Goal: Task Accomplishment & Management: Use online tool/utility

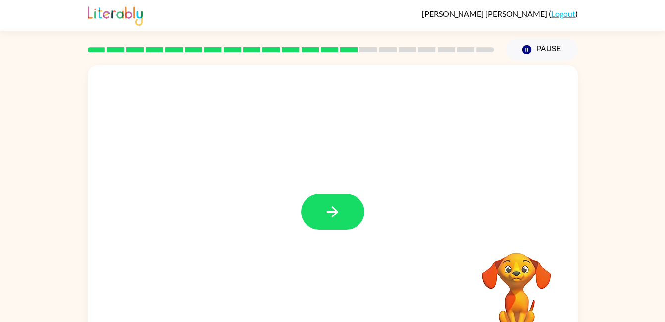
click at [320, 223] on button "button" at bounding box center [332, 212] width 63 height 36
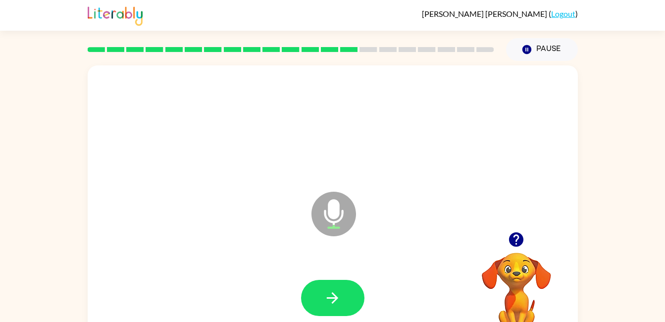
click at [347, 303] on button "button" at bounding box center [332, 298] width 63 height 36
click at [324, 292] on icon "button" at bounding box center [332, 297] width 17 height 17
click at [324, 304] on icon "button" at bounding box center [332, 297] width 17 height 17
click at [334, 303] on icon "button" at bounding box center [332, 297] width 17 height 17
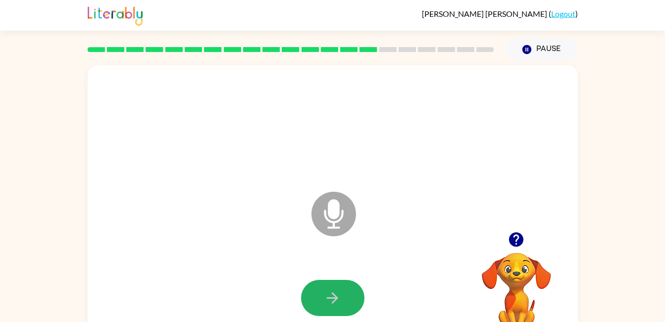
click at [334, 303] on icon "button" at bounding box center [332, 297] width 17 height 17
click at [352, 303] on button "button" at bounding box center [332, 298] width 63 height 36
click at [519, 236] on icon "button" at bounding box center [516, 239] width 14 height 14
click at [335, 303] on icon "button" at bounding box center [332, 297] width 17 height 17
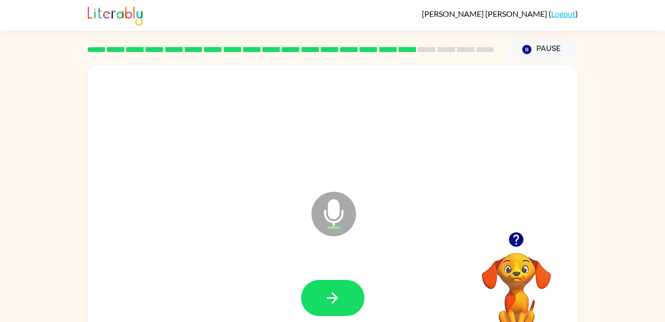
click at [323, 304] on button "button" at bounding box center [332, 298] width 63 height 36
click at [516, 235] on icon "button" at bounding box center [515, 239] width 17 height 17
click at [520, 241] on icon "button" at bounding box center [516, 239] width 14 height 14
click at [332, 292] on icon "button" at bounding box center [332, 297] width 17 height 17
click at [341, 292] on icon "button" at bounding box center [332, 297] width 17 height 17
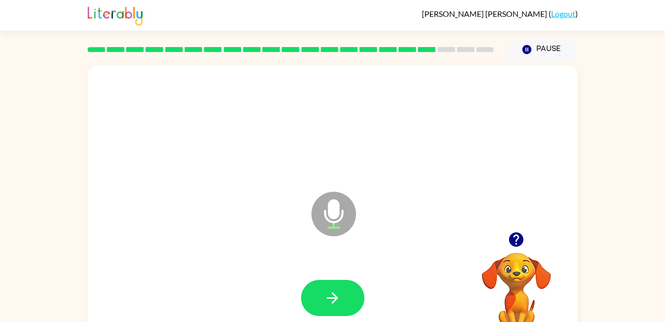
click at [512, 239] on icon "button" at bounding box center [516, 239] width 14 height 14
click at [337, 300] on icon "button" at bounding box center [332, 297] width 17 height 17
click at [328, 299] on icon "button" at bounding box center [332, 297] width 17 height 17
click at [339, 283] on button "button" at bounding box center [332, 298] width 63 height 36
click at [323, 304] on button "button" at bounding box center [332, 298] width 63 height 36
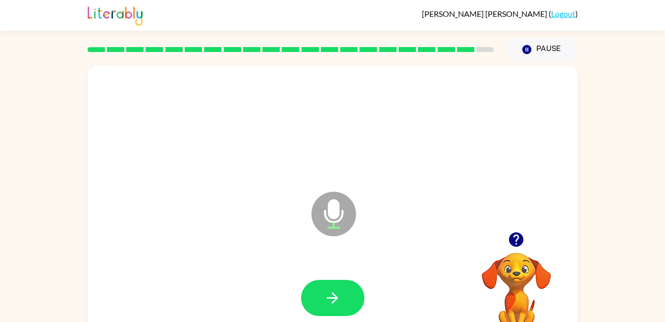
click at [343, 302] on button "button" at bounding box center [332, 298] width 63 height 36
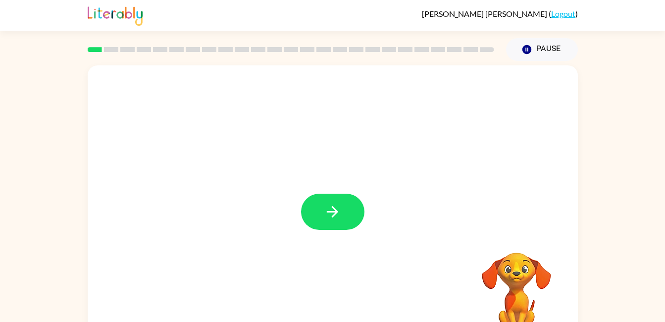
click at [322, 213] on button "button" at bounding box center [332, 212] width 63 height 36
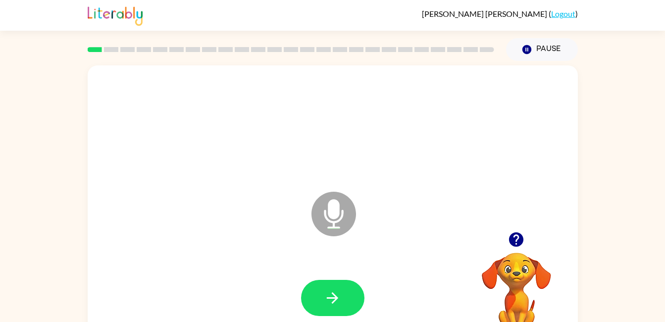
click at [338, 297] on icon "button" at bounding box center [332, 297] width 17 height 17
click at [332, 314] on button "button" at bounding box center [332, 298] width 63 height 36
click at [342, 290] on button "button" at bounding box center [332, 298] width 63 height 36
click at [341, 288] on button "button" at bounding box center [332, 298] width 63 height 36
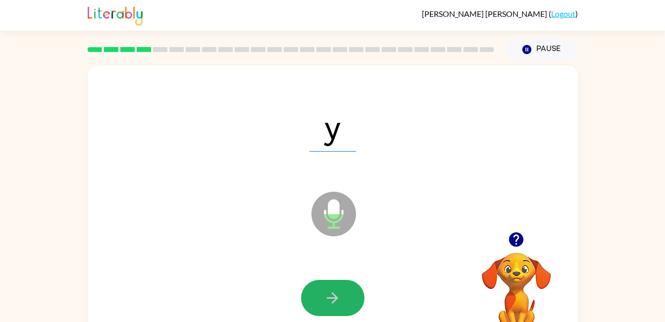
click at [341, 288] on button "button" at bounding box center [332, 298] width 63 height 36
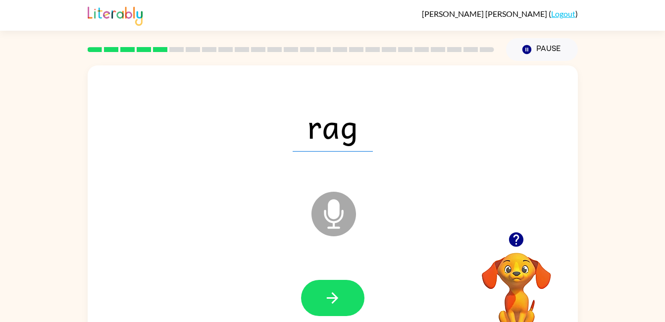
click at [325, 308] on button "button" at bounding box center [332, 298] width 63 height 36
click at [329, 280] on button "button" at bounding box center [332, 298] width 63 height 36
click at [324, 303] on icon "button" at bounding box center [332, 297] width 17 height 17
click at [316, 302] on button "button" at bounding box center [332, 298] width 63 height 36
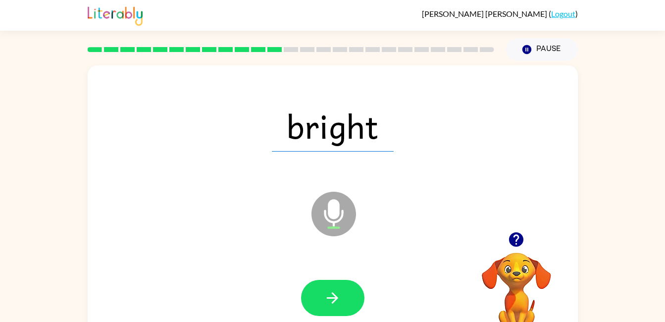
click at [328, 304] on icon "button" at bounding box center [332, 297] width 17 height 17
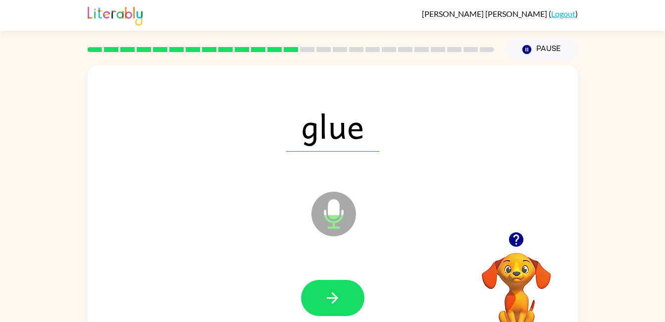
click at [335, 298] on icon "button" at bounding box center [332, 297] width 11 height 11
click at [340, 313] on button "button" at bounding box center [332, 298] width 63 height 36
click at [346, 300] on button "button" at bounding box center [332, 298] width 63 height 36
click at [330, 302] on icon "button" at bounding box center [332, 297] width 17 height 17
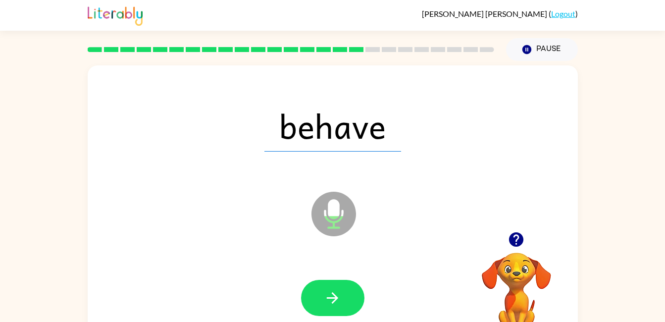
click at [331, 301] on icon "button" at bounding box center [332, 297] width 17 height 17
click at [339, 312] on button "button" at bounding box center [332, 298] width 63 height 36
click at [324, 297] on icon "button" at bounding box center [332, 297] width 17 height 17
click at [326, 307] on button "button" at bounding box center [332, 298] width 63 height 36
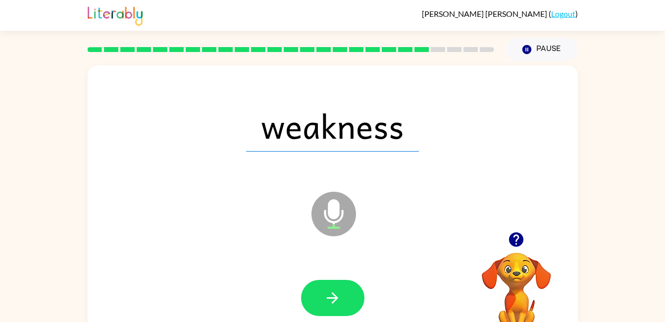
click at [351, 295] on button "button" at bounding box center [332, 298] width 63 height 36
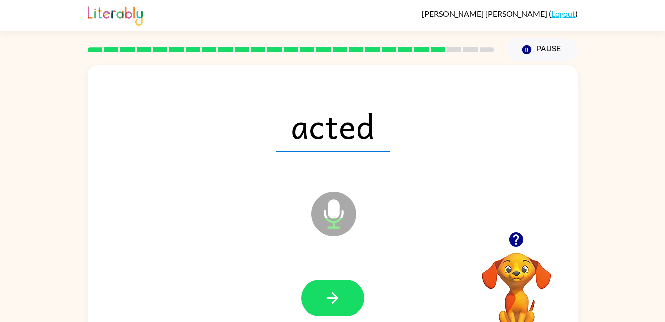
click at [343, 298] on button "button" at bounding box center [332, 298] width 63 height 36
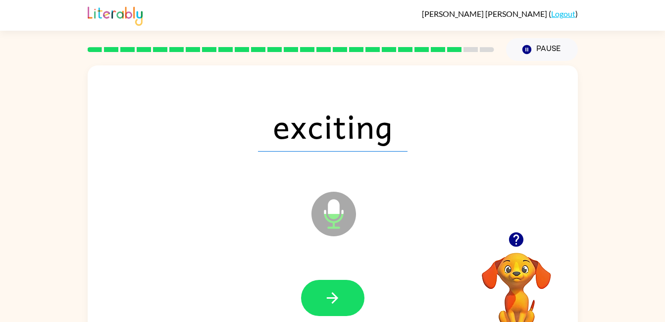
click at [338, 309] on button "button" at bounding box center [332, 298] width 63 height 36
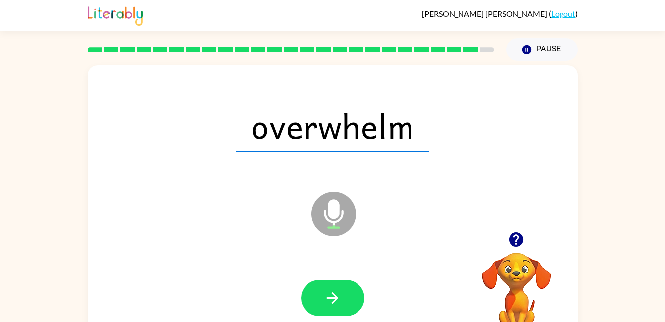
click at [337, 298] on icon "button" at bounding box center [332, 297] width 11 height 11
